Goal: Check status: Check status

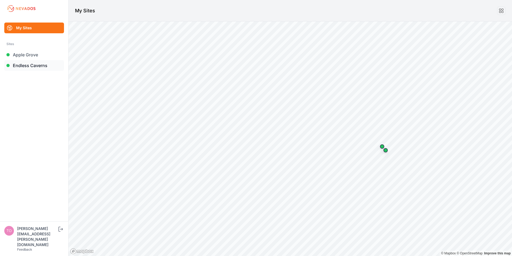
click at [18, 66] on link "Endless Caverns" at bounding box center [34, 65] width 60 height 11
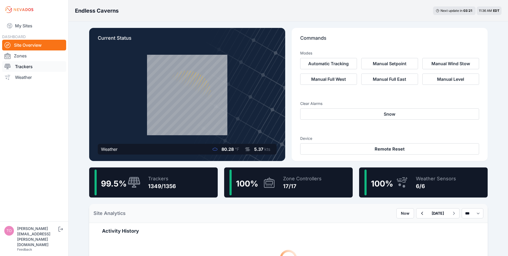
click at [19, 66] on link "Trackers" at bounding box center [34, 66] width 64 height 11
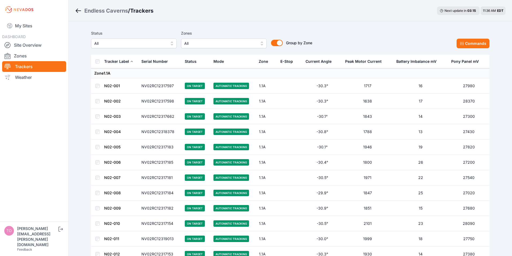
click at [158, 44] on span "All" at bounding box center [130, 43] width 72 height 6
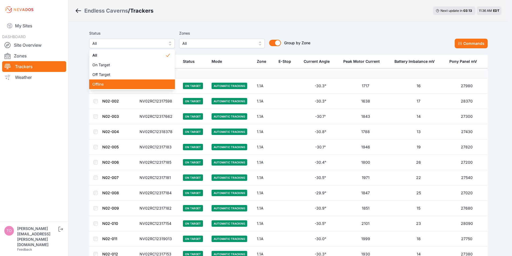
click at [99, 85] on span "Offline" at bounding box center [128, 83] width 73 height 5
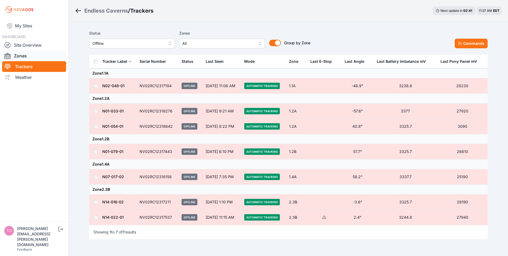
click at [20, 54] on link "Zones" at bounding box center [34, 55] width 64 height 11
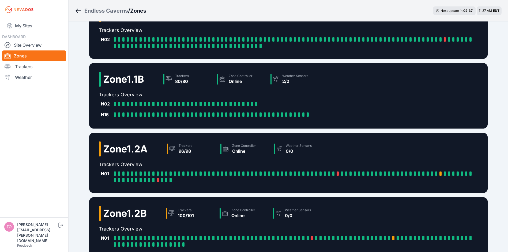
scroll to position [84, 0]
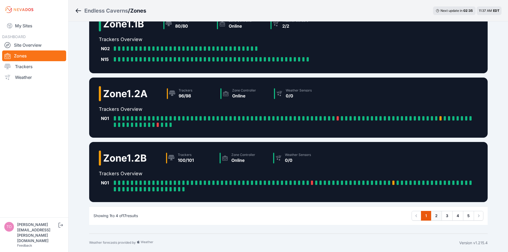
click at [437, 214] on link "2" at bounding box center [436, 216] width 11 height 10
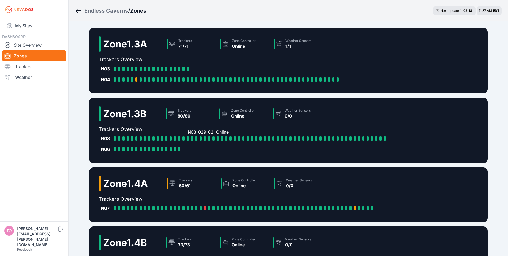
click at [188, 138] on div at bounding box center [188, 138] width 2 height 4
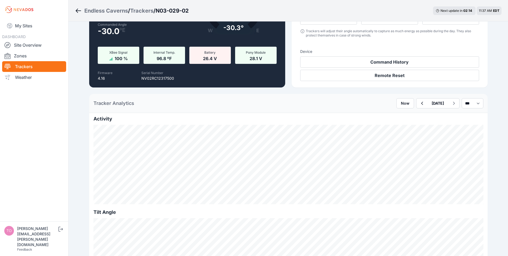
scroll to position [80, 0]
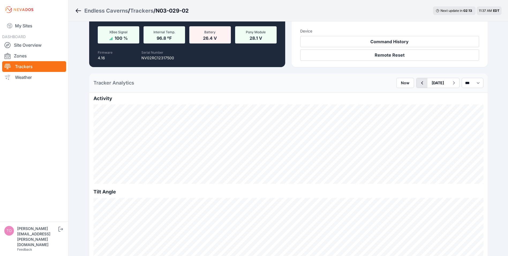
click at [419, 83] on icon "button" at bounding box center [422, 83] width 7 height 6
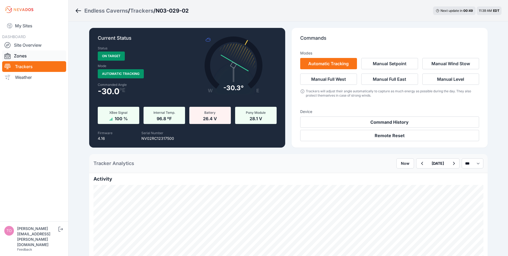
click at [21, 57] on link "Zones" at bounding box center [34, 55] width 64 height 11
